Goal: Task Accomplishment & Management: Complete application form

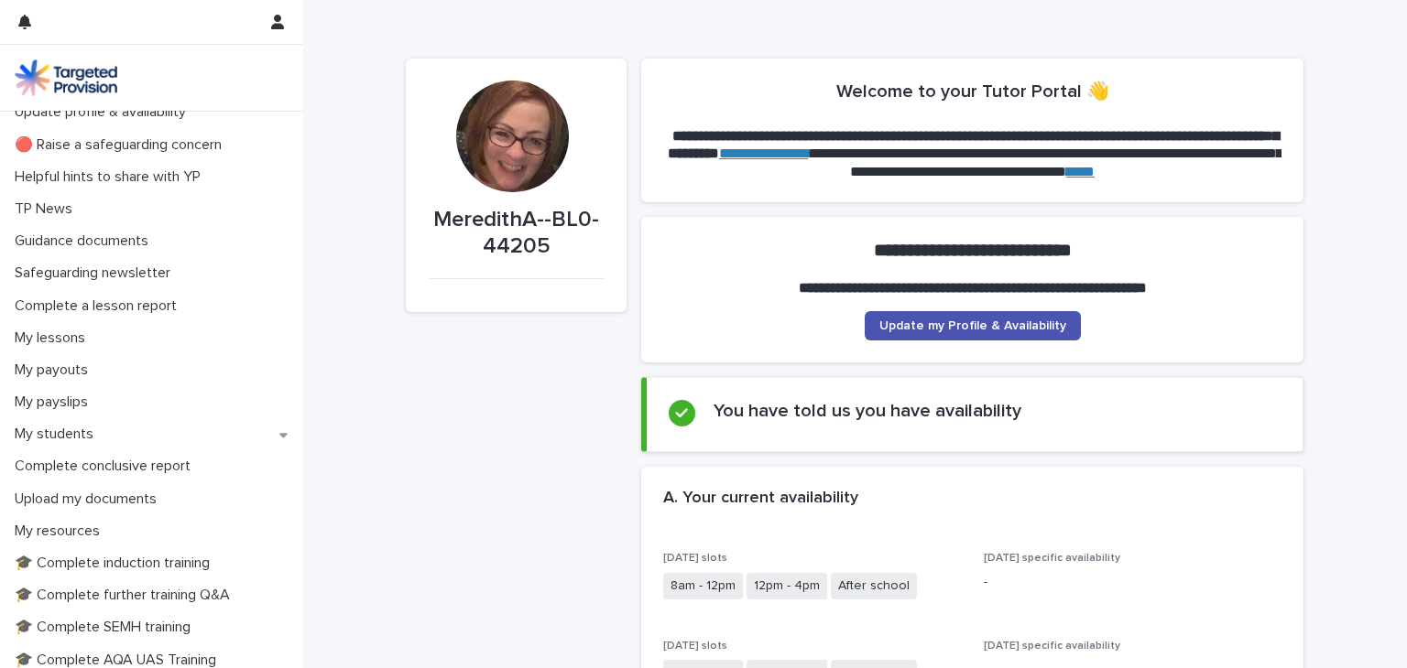
scroll to position [53, 0]
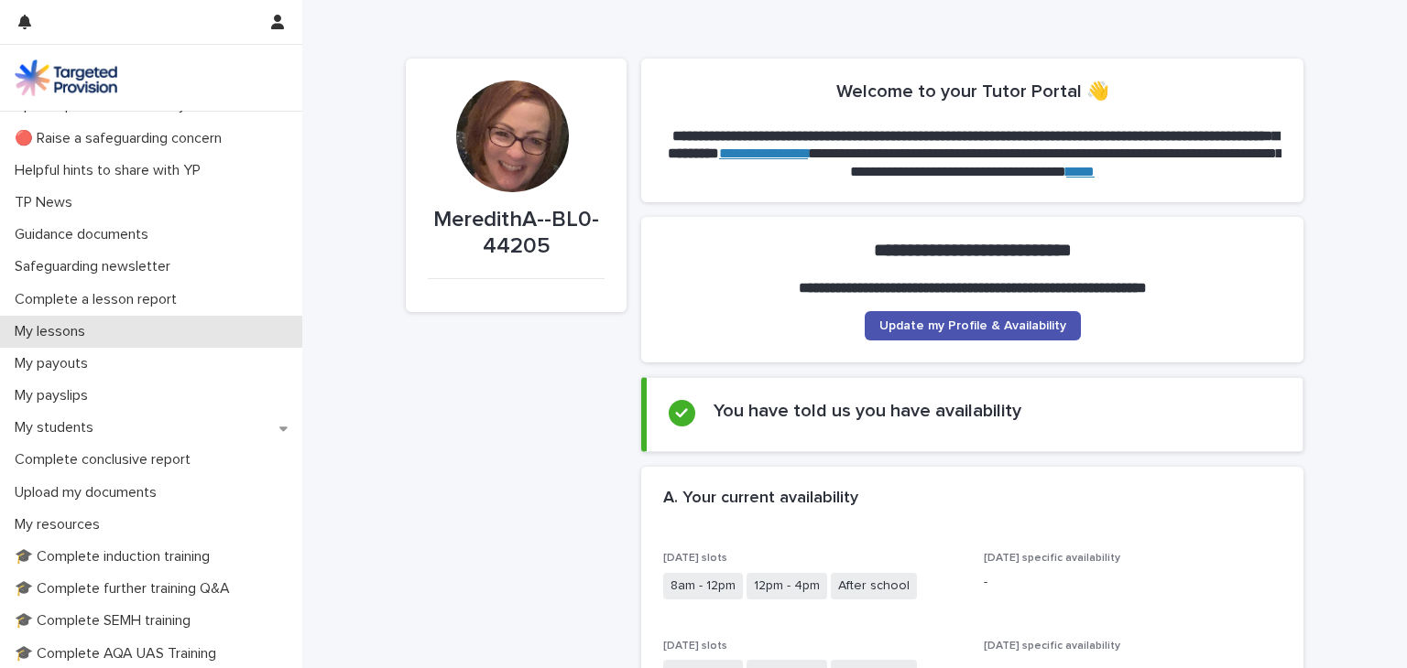
click at [60, 324] on p "My lessons" at bounding box center [53, 331] width 92 height 17
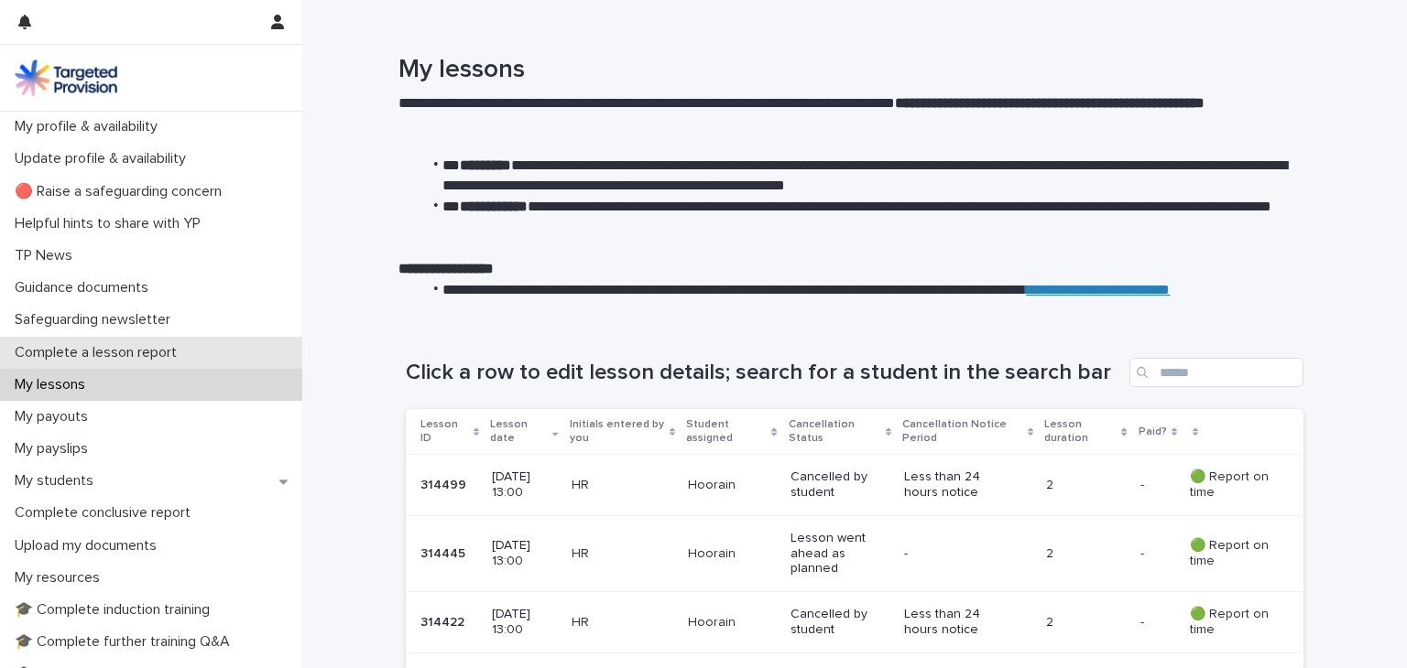
click at [112, 352] on p "Complete a lesson report" at bounding box center [99, 352] width 184 height 17
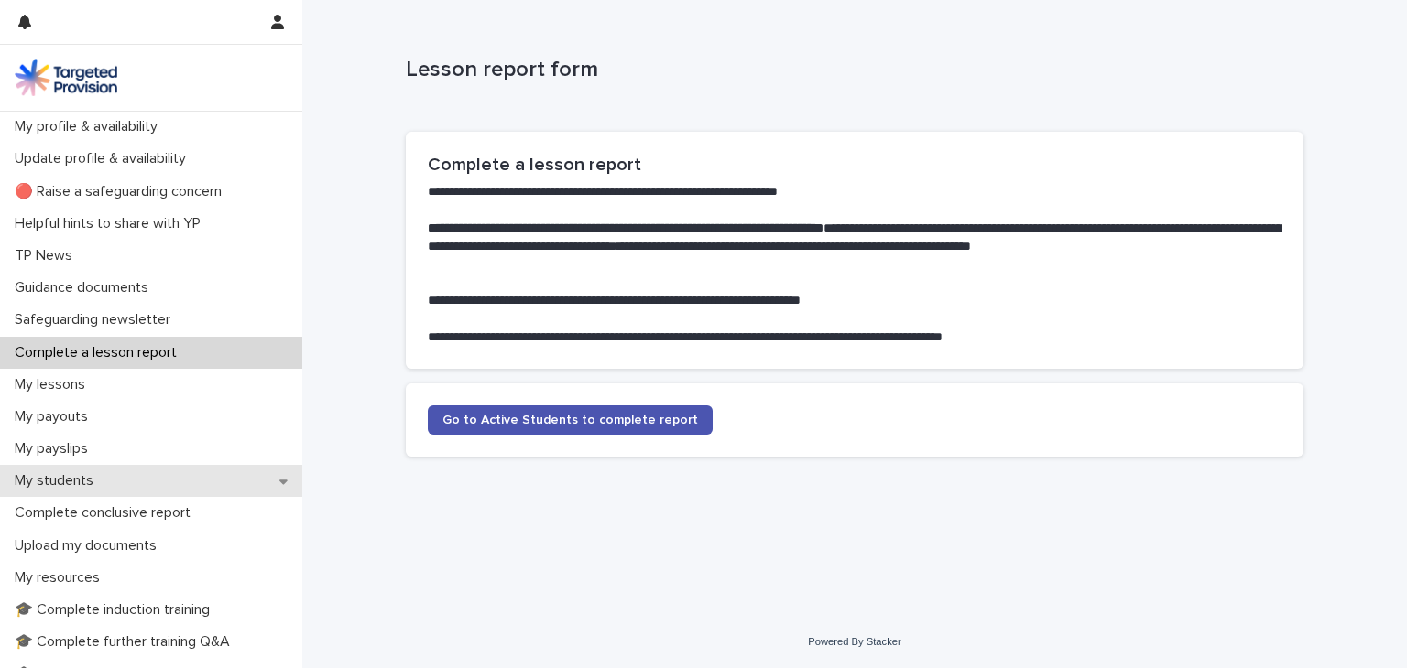
click at [160, 478] on div "My students" at bounding box center [151, 481] width 302 height 32
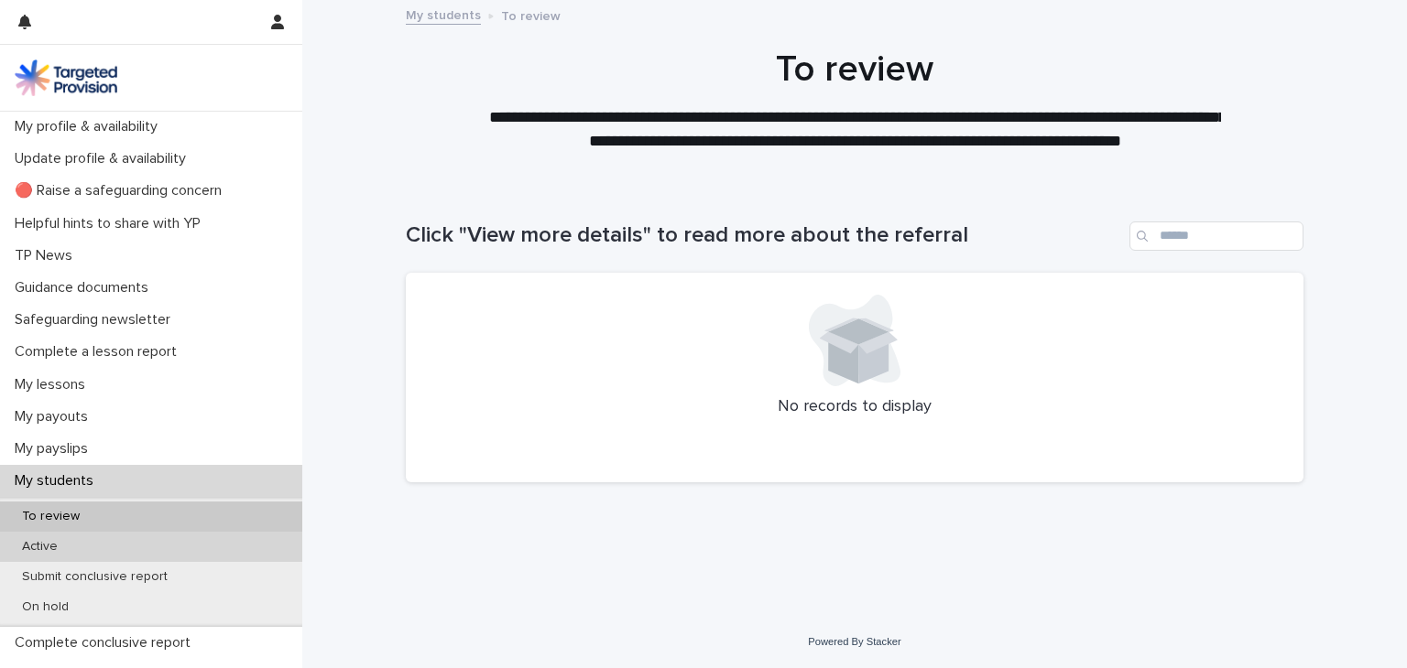
click at [33, 544] on p "Active" at bounding box center [39, 547] width 65 height 16
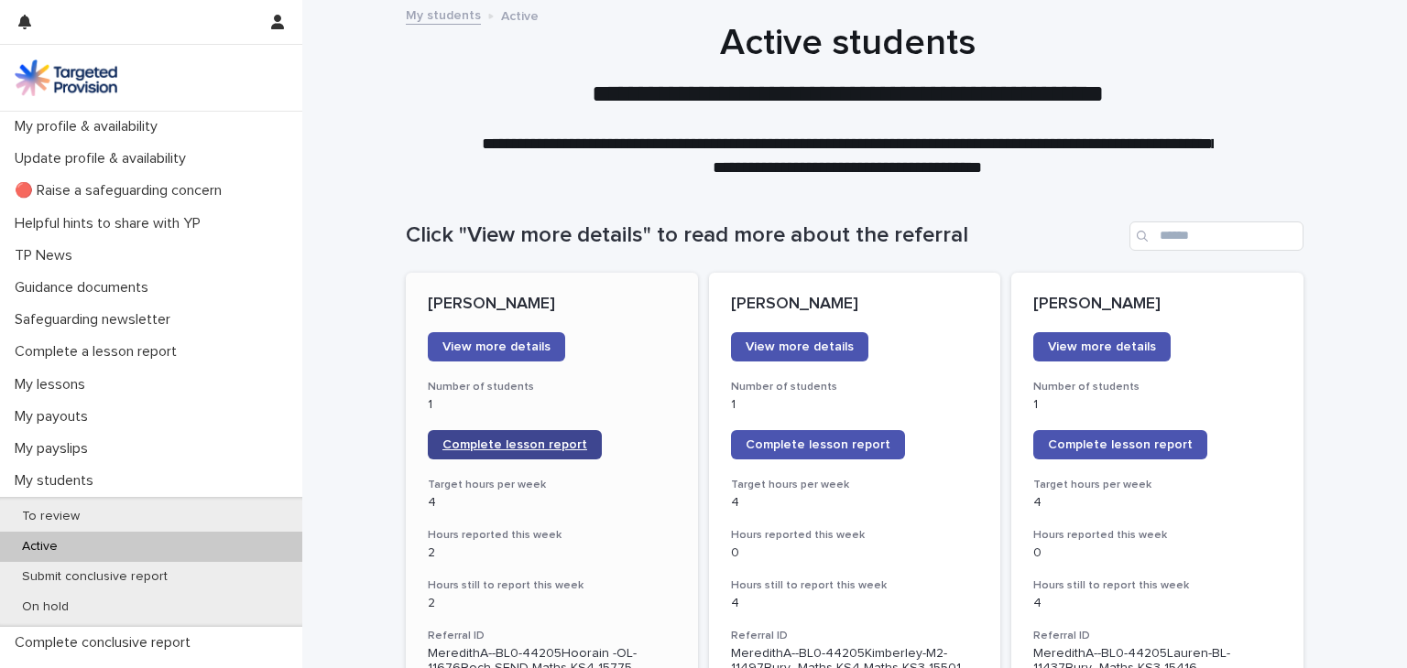
click at [516, 440] on span "Complete lesson report" at bounding box center [514, 445] width 145 height 13
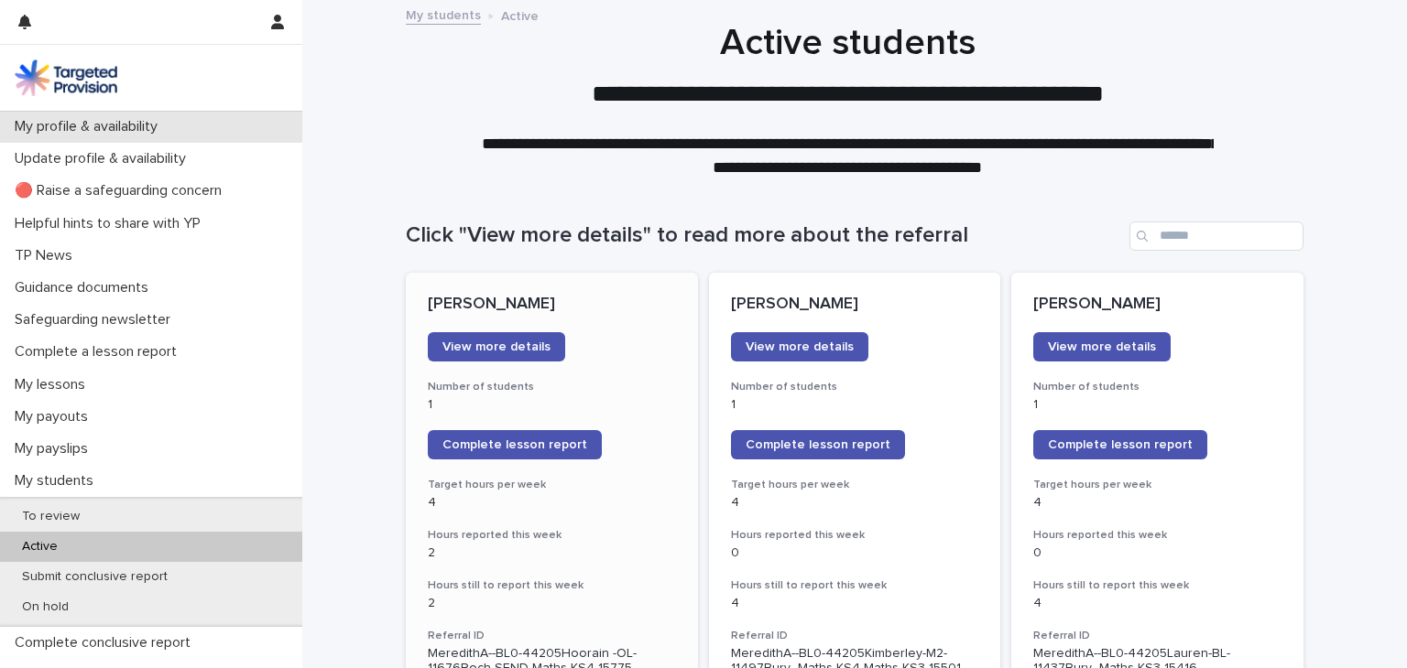
click at [136, 131] on p "My profile & availability" at bounding box center [89, 126] width 165 height 17
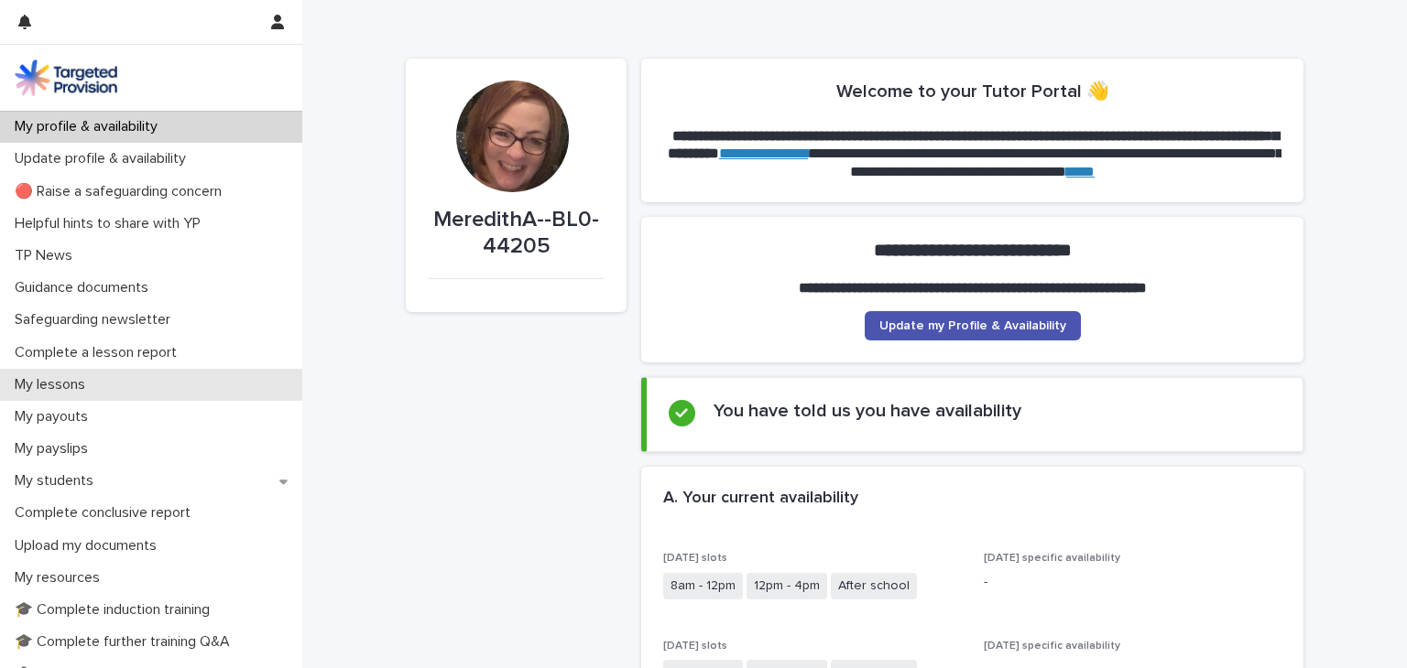
click at [73, 378] on p "My lessons" at bounding box center [53, 384] width 92 height 17
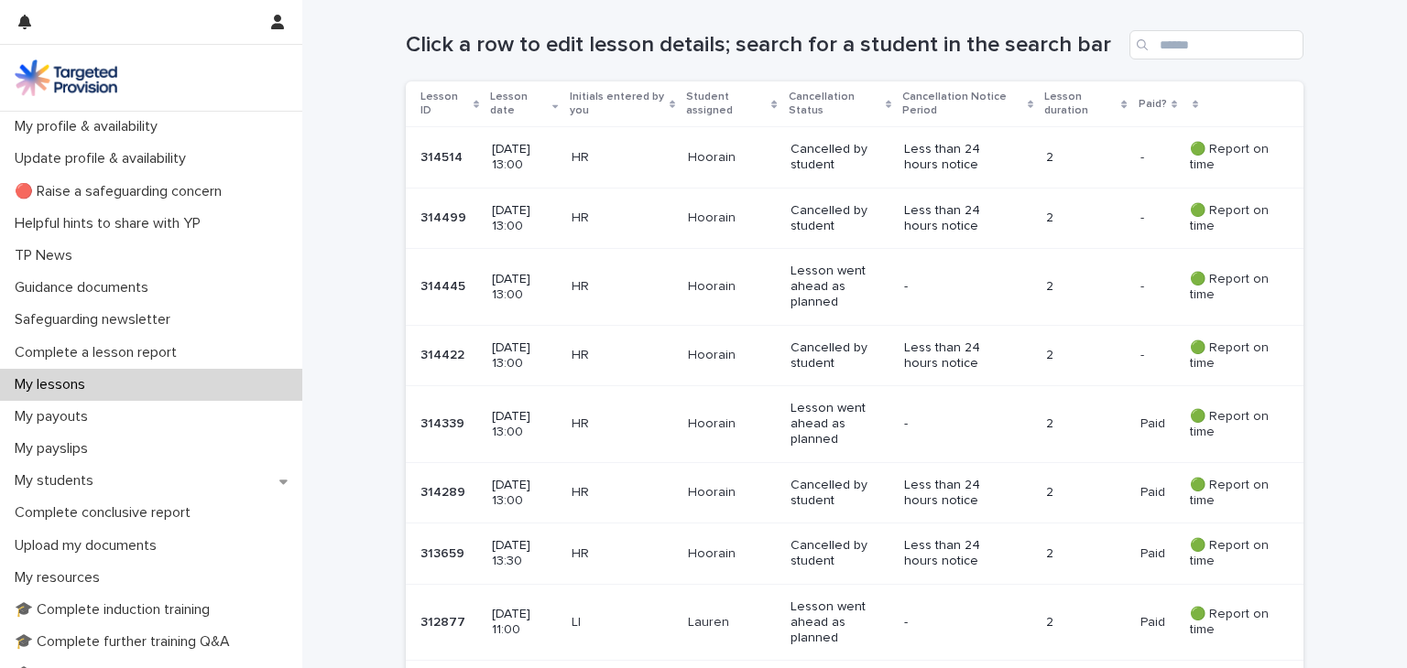
scroll to position [344, 0]
